Goal: Task Accomplishment & Management: Manage account settings

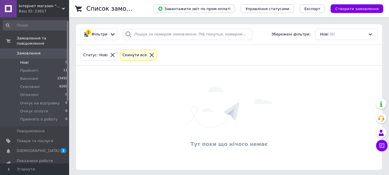
scroll to position [6, 0]
click at [39, 66] on li "Прийняті 11" at bounding box center [35, 70] width 71 height 8
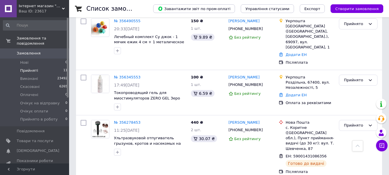
scroll to position [497, 0]
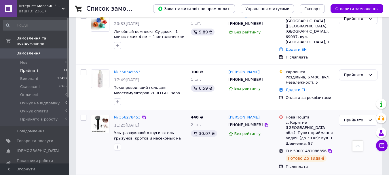
click at [202, 112] on div "440 ₴ 2 шт. 30.07 ₴" at bounding box center [207, 141] width 38 height 59
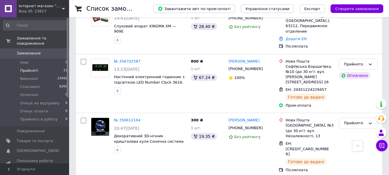
scroll to position [238, 0]
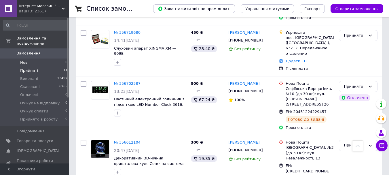
click at [24, 58] on li "Нові 0" at bounding box center [35, 62] width 71 height 8
